Goal: Transaction & Acquisition: Purchase product/service

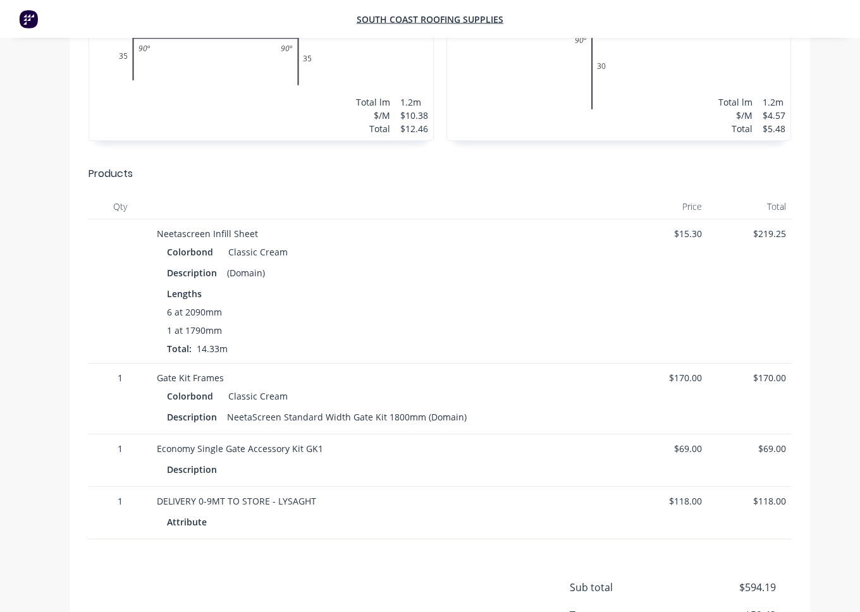
scroll to position [425, 0]
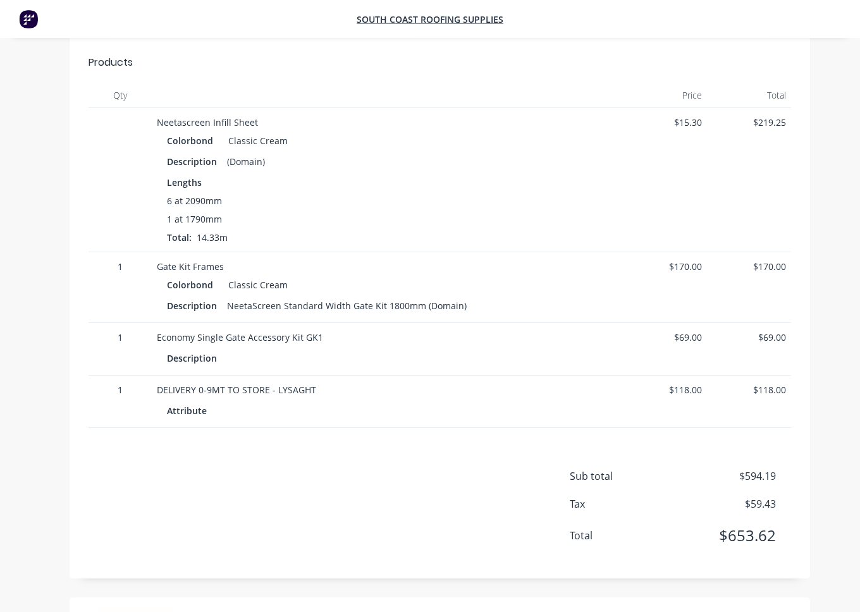
scroll to position [521, 0]
